Goal: Task Accomplishment & Management: Manage account settings

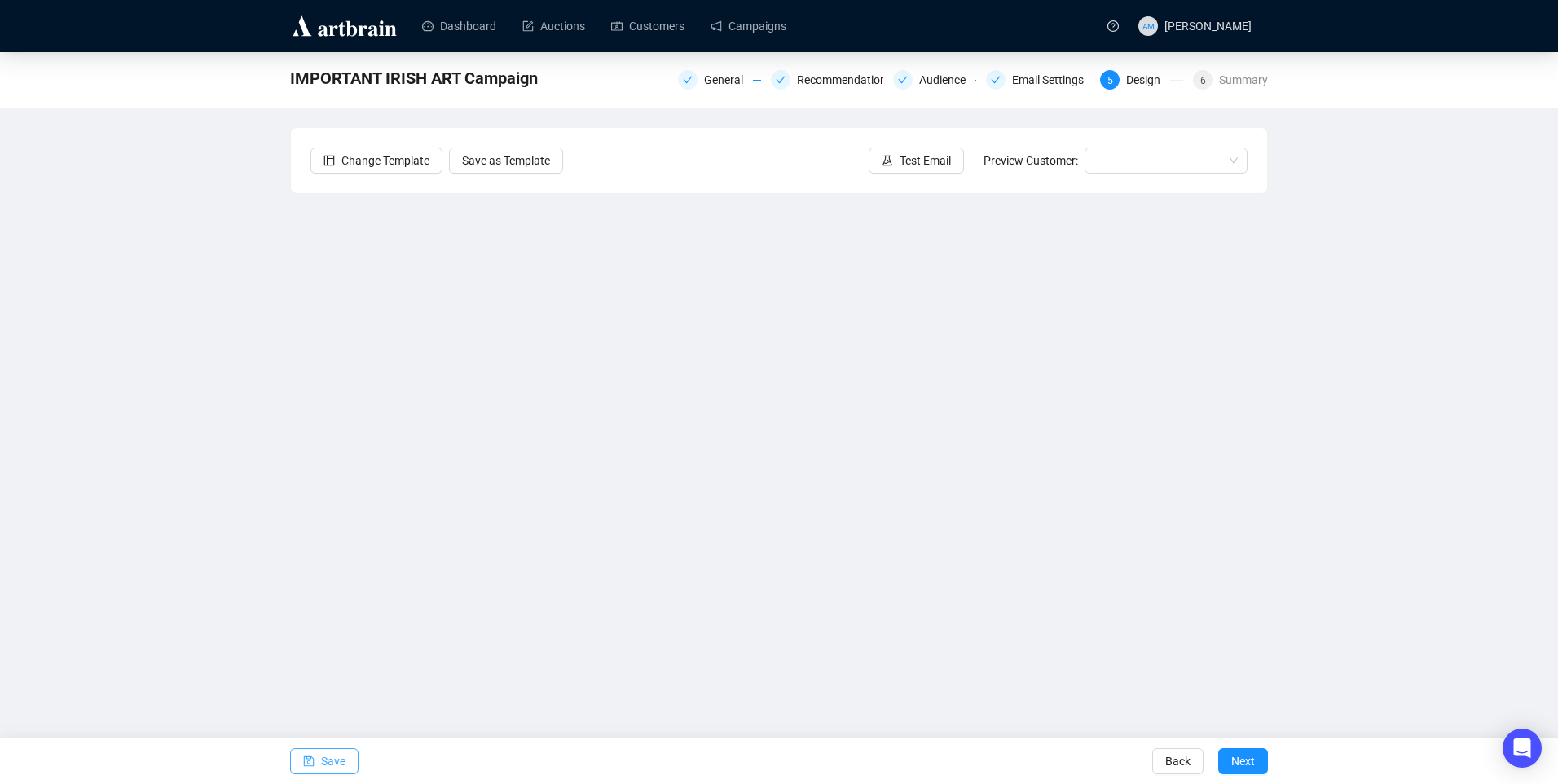
click at [333, 764] on span "Save" at bounding box center [333, 761] width 25 height 45
click at [751, 29] on link "Campaigns" at bounding box center [748, 26] width 76 height 43
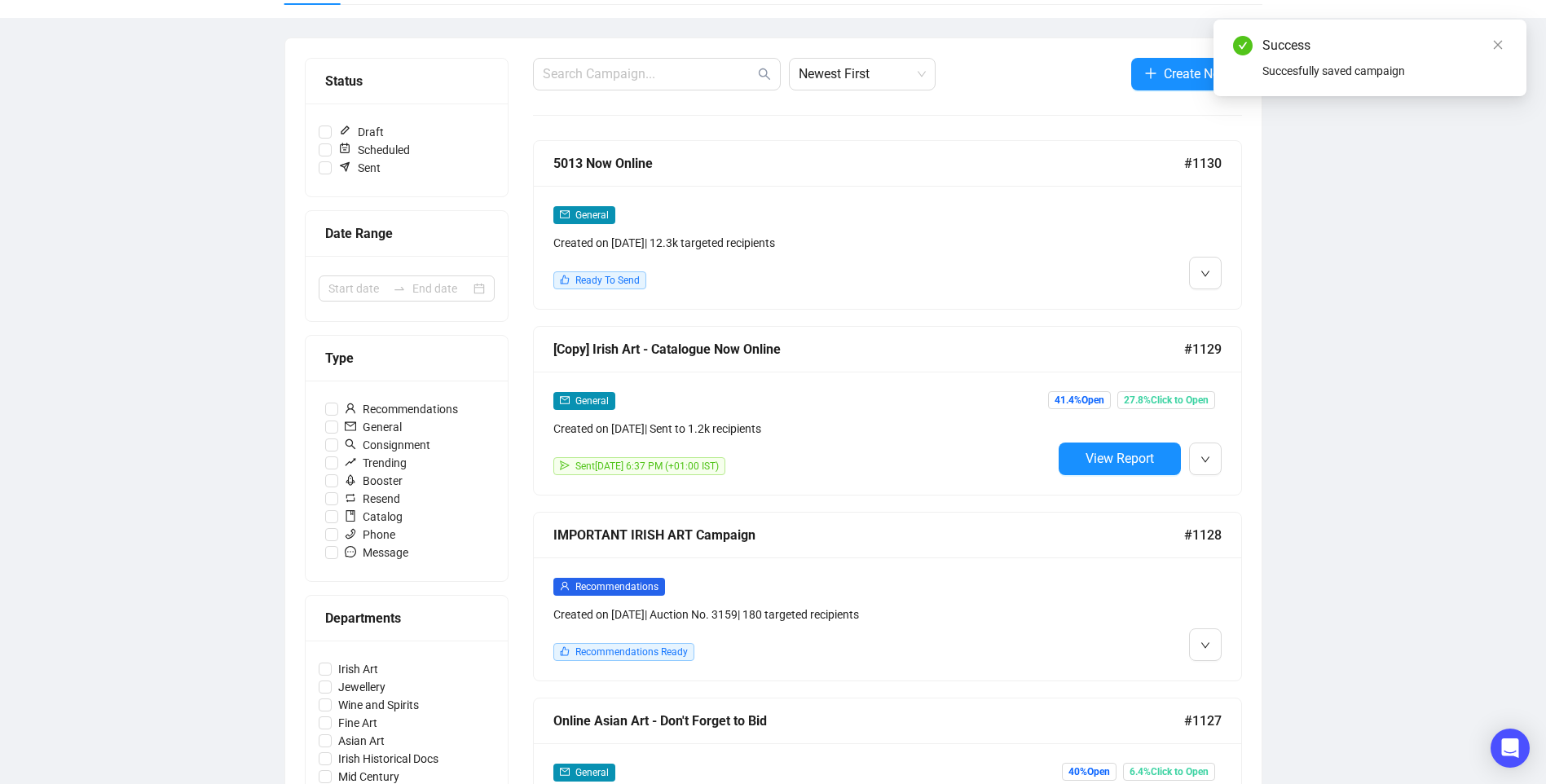
scroll to position [407, 0]
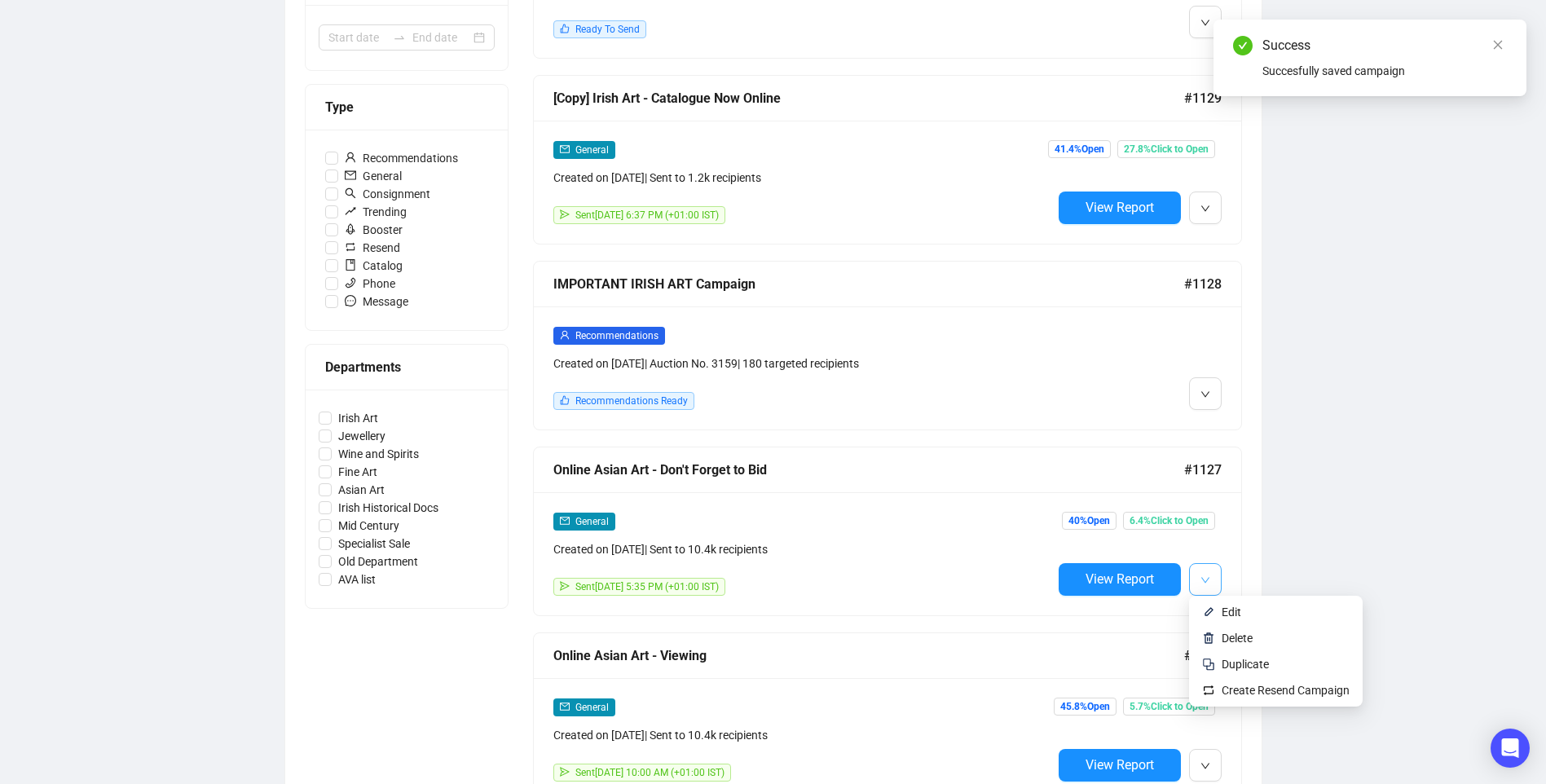
click at [1201, 576] on icon "down" at bounding box center [1205, 580] width 9 height 9
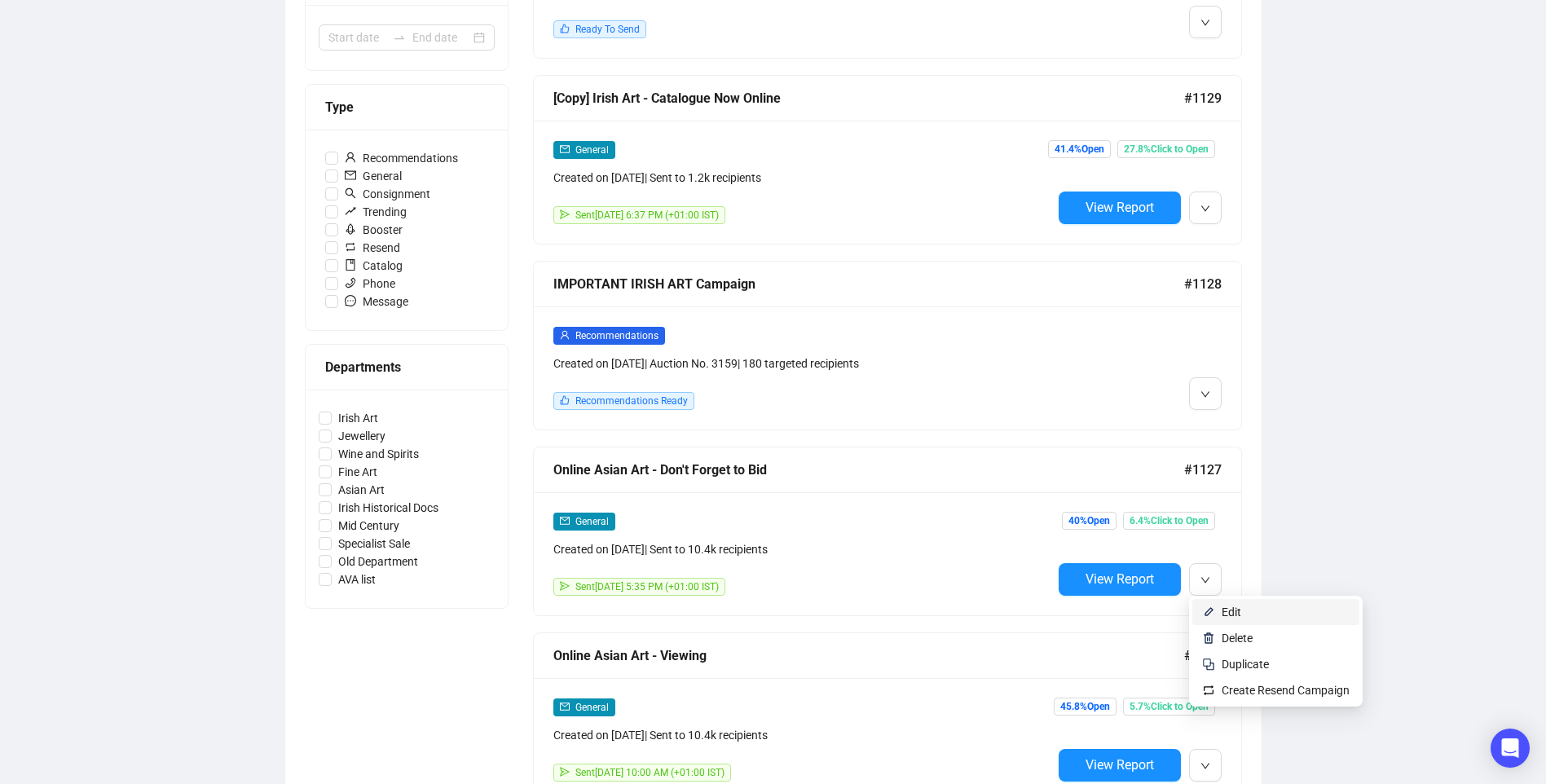
click at [1238, 611] on span "Edit" at bounding box center [1231, 611] width 20 height 13
